Goal: Transaction & Acquisition: Obtain resource

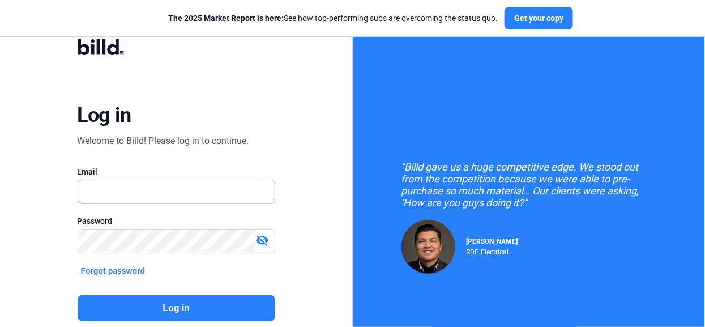
type input "[PERSON_NAME][EMAIL_ADDRESS][PERSON_NAME][DOMAIN_NAME]"
click at [142, 304] on button "Log in" at bounding box center [177, 308] width 198 height 26
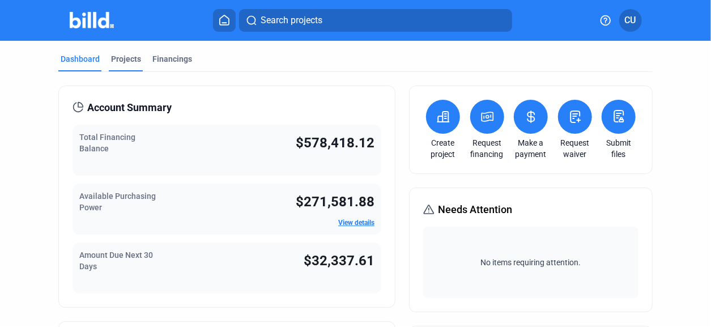
click at [131, 58] on div "Projects" at bounding box center [126, 58] width 30 height 11
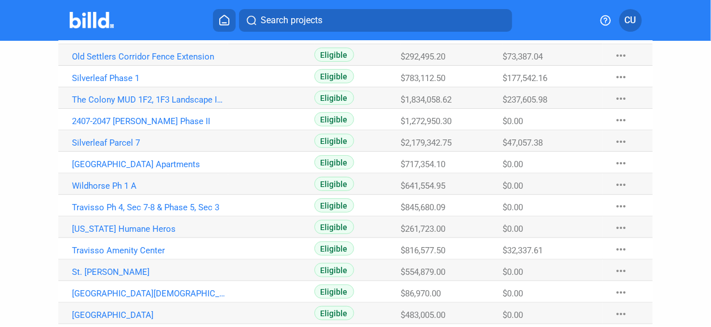
scroll to position [169, 0]
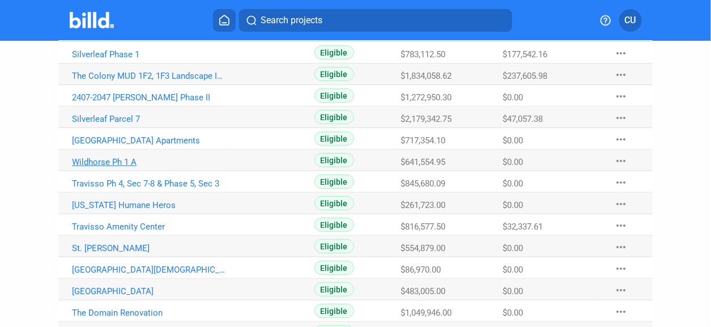
click at [126, 38] on link "Wildhorse Ph 1 A" at bounding box center [150, 33] width 156 height 10
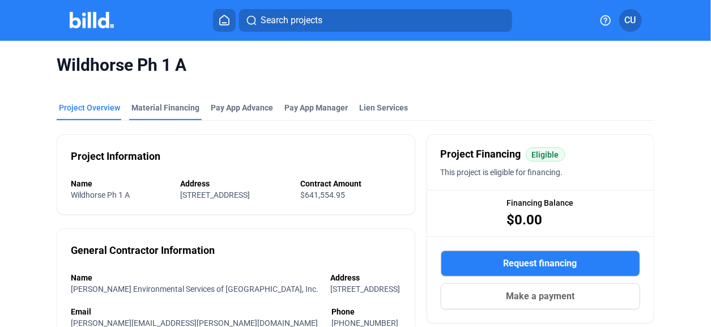
click at [170, 109] on div "Material Financing" at bounding box center [165, 107] width 68 height 11
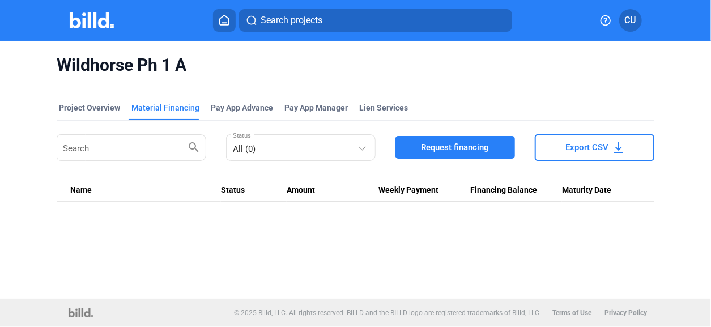
click at [478, 145] on span "Request financing" at bounding box center [455, 147] width 68 height 11
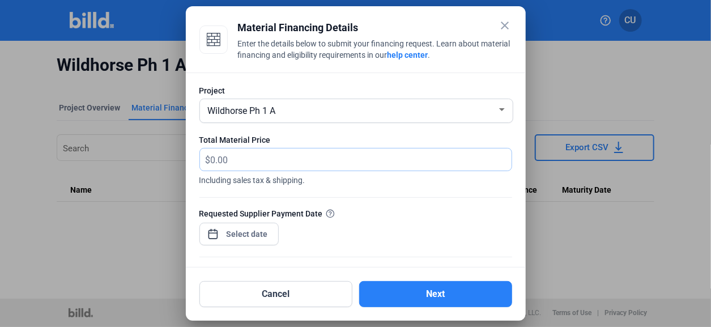
click at [259, 163] on input "text" at bounding box center [361, 159] width 301 height 22
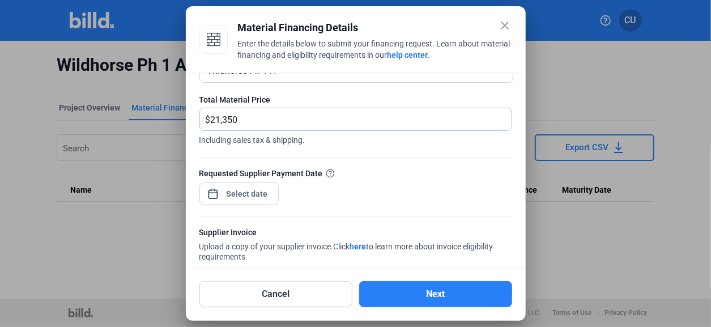
scroll to position [56, 0]
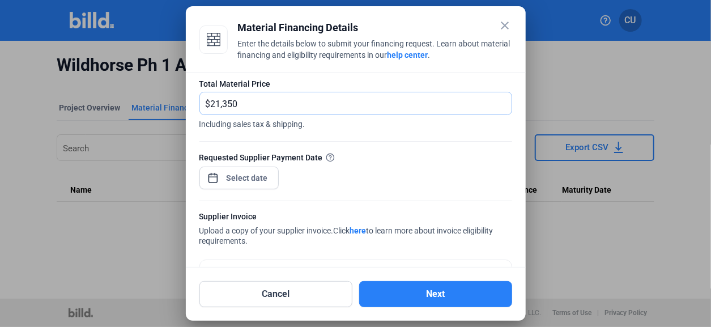
type input "21,350"
click at [253, 178] on div "close Material Financing Details Enter the details below to submit your financi…" at bounding box center [355, 163] width 711 height 327
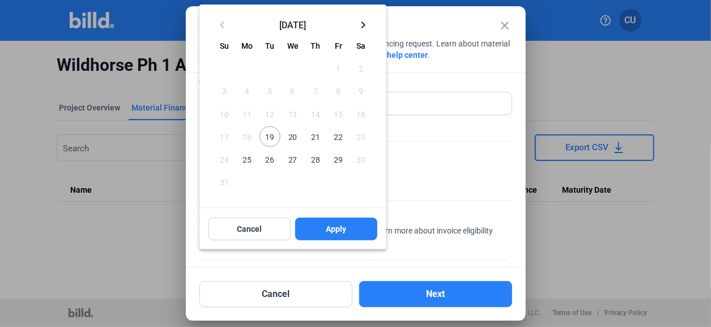
click at [294, 137] on span "20" at bounding box center [293, 136] width 20 height 20
click at [350, 225] on button "Apply" at bounding box center [336, 228] width 82 height 23
type input "[DATE]"
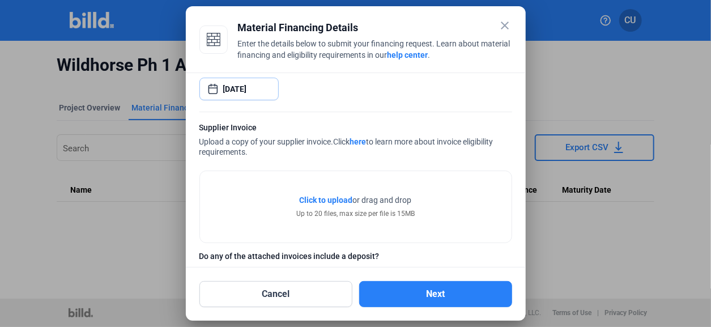
scroll to position [169, 0]
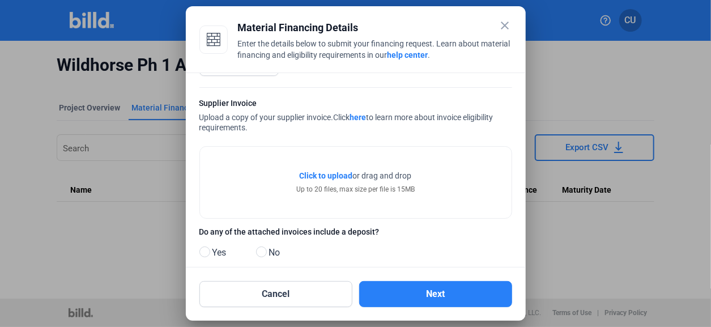
click at [326, 173] on span "Click to upload" at bounding box center [326, 175] width 53 height 9
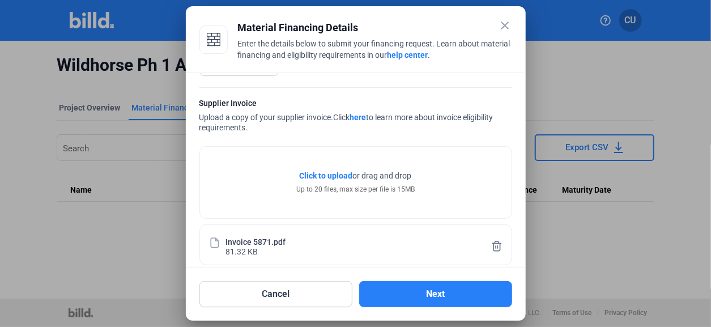
scroll to position [226, 0]
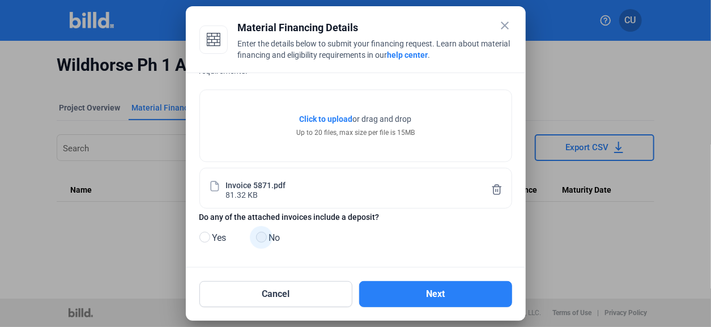
click at [264, 237] on span at bounding box center [261, 237] width 11 height 11
click at [264, 237] on input "No" at bounding box center [260, 237] width 8 height 8
radio input "true"
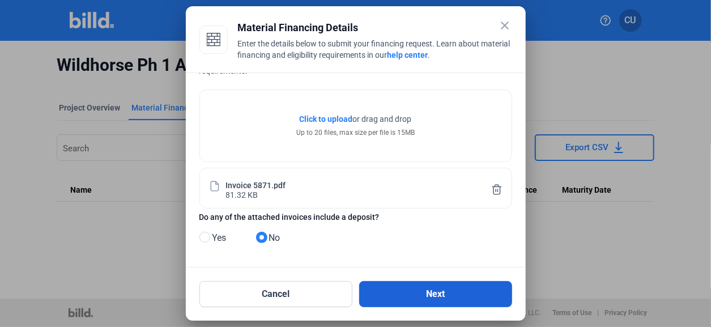
click at [420, 293] on button "Next" at bounding box center [435, 294] width 153 height 26
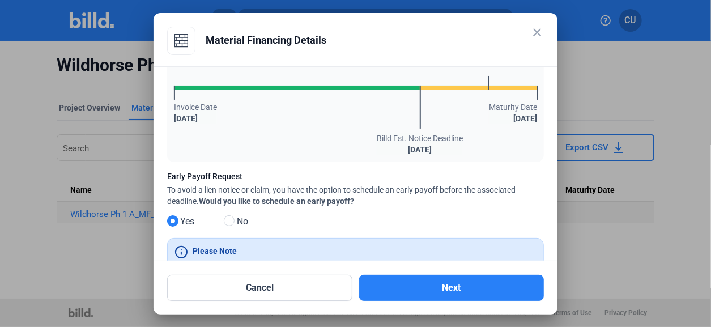
scroll to position [169, 0]
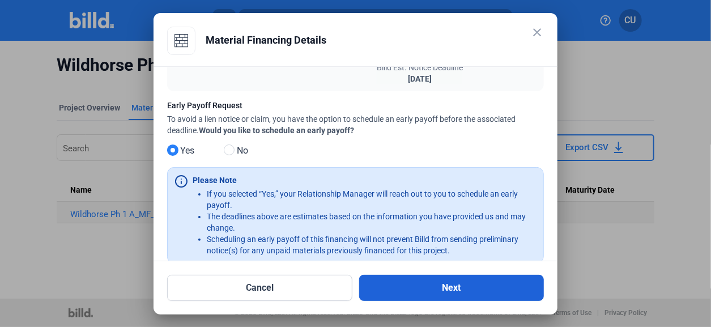
click at [448, 290] on button "Next" at bounding box center [451, 288] width 185 height 26
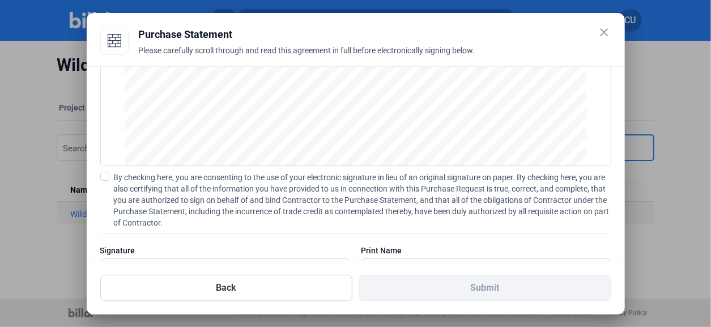
scroll to position [161, 0]
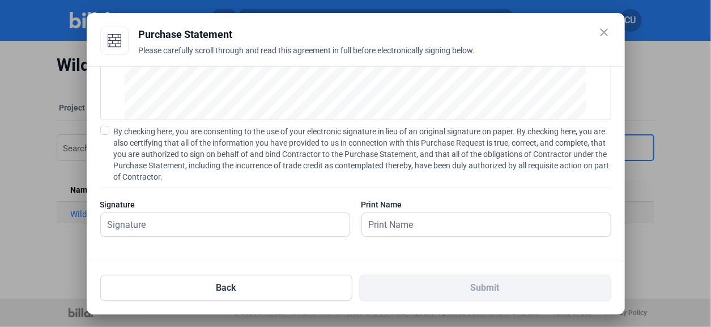
drag, startPoint x: 105, startPoint y: 128, endPoint x: 110, endPoint y: 151, distance: 23.2
click at [105, 129] on span at bounding box center [104, 130] width 9 height 9
click at [0, 0] on input "By checking here, you are consenting to the use of your electronic signature in…" at bounding box center [0, 0] width 0 height 0
click at [126, 222] on input "text" at bounding box center [225, 224] width 249 height 23
type input "[PERSON_NAME]"
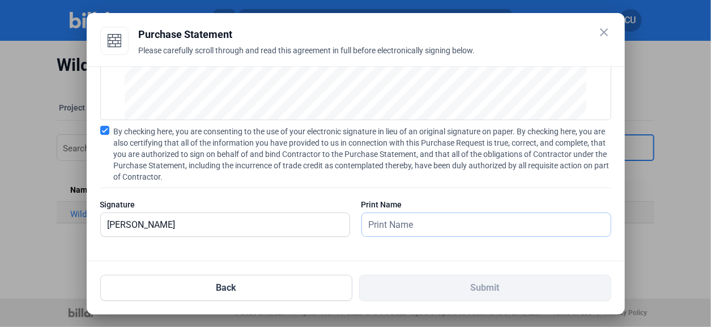
type input "[PERSON_NAME]"
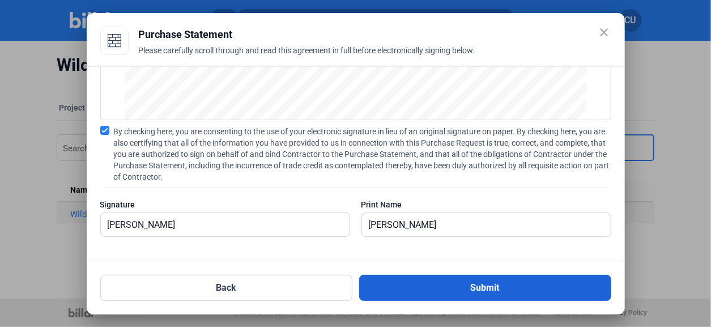
click at [435, 285] on button "Submit" at bounding box center [485, 288] width 252 height 26
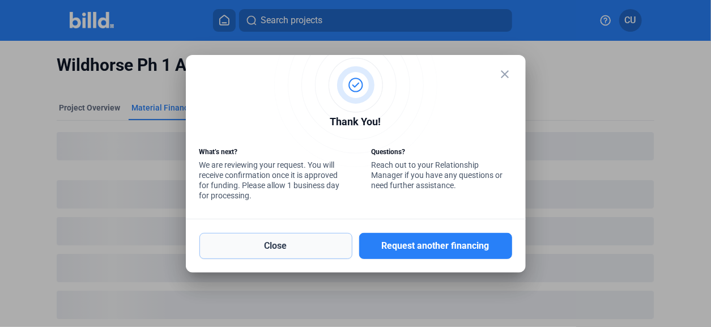
click at [285, 243] on button "Close" at bounding box center [275, 246] width 153 height 26
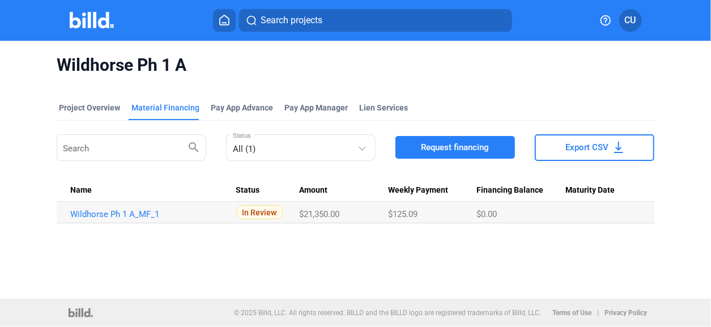
click at [247, 212] on span "In Review" at bounding box center [259, 212] width 47 height 14
click at [115, 216] on link "Wildhorse Ph 1 A_MF_1" at bounding box center [148, 214] width 156 height 10
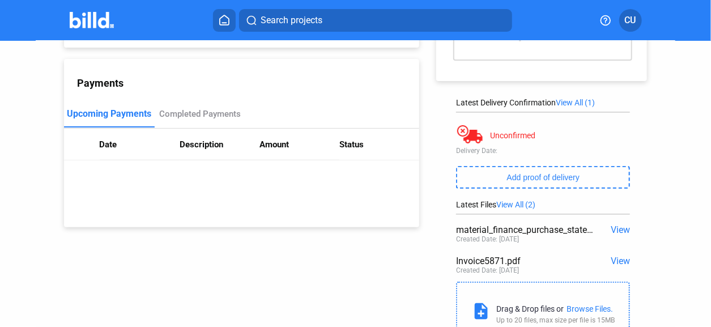
scroll to position [160, 0]
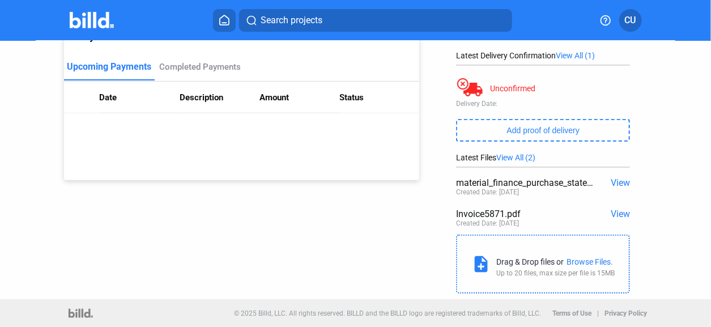
click at [550, 181] on div "material_finance_purchase_statement.pdf" at bounding box center [525, 182] width 139 height 11
click at [615, 183] on span "View" at bounding box center [619, 182] width 19 height 11
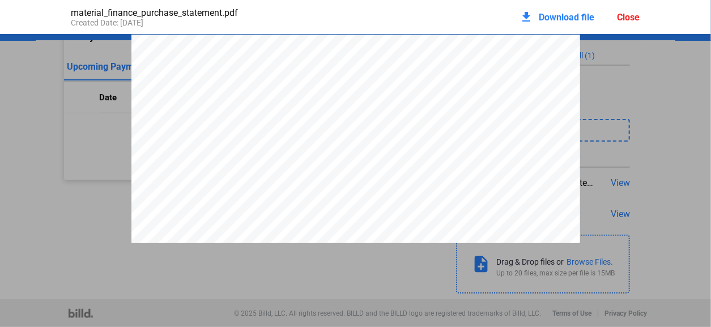
scroll to position [5, 0]
click at [570, 16] on span "Download file" at bounding box center [566, 17] width 55 height 11
